Goal: Task Accomplishment & Management: Use online tool/utility

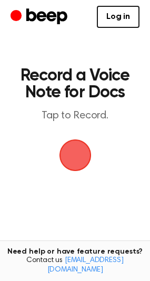
click at [76, 162] on span "button" at bounding box center [75, 155] width 29 height 29
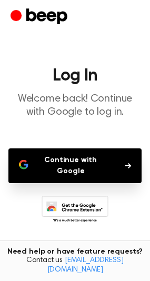
click at [82, 164] on button "Continue with Google" at bounding box center [74, 166] width 133 height 35
click at [18, 7] on icon "Beep" at bounding box center [41, 17] width 60 height 21
